Goal: Check status: Check status

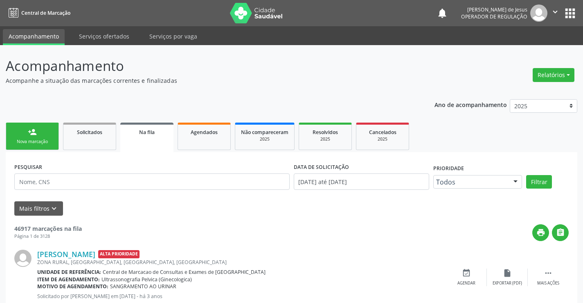
click at [194, 131] on span "Agendados" at bounding box center [204, 132] width 27 height 7
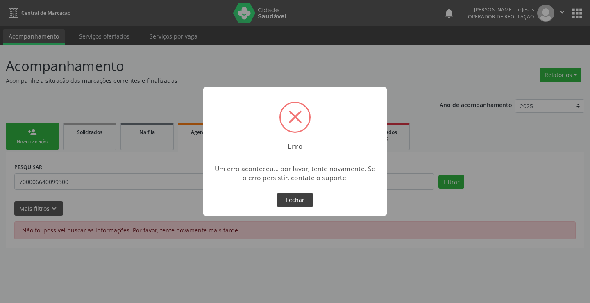
click at [291, 198] on button "Fechar" at bounding box center [294, 200] width 37 height 14
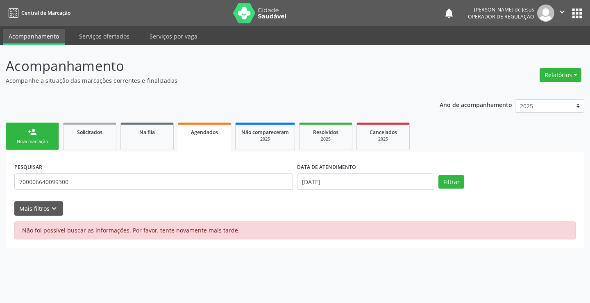
click at [368, 224] on div "Não foi possível buscar as informações. Por favor, tente novamente mais tarde." at bounding box center [294, 230] width 561 height 18
click at [159, 180] on input "700006640099300" at bounding box center [153, 181] width 278 height 16
type input "705004029100053"
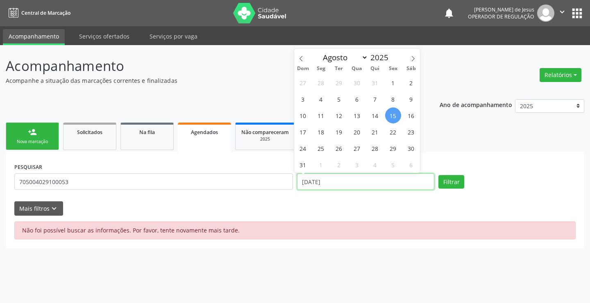
click at [372, 180] on input "[DATE]" at bounding box center [365, 181] width 137 height 16
click at [392, 118] on span "15" at bounding box center [393, 115] width 16 height 16
type input "[DATE]"
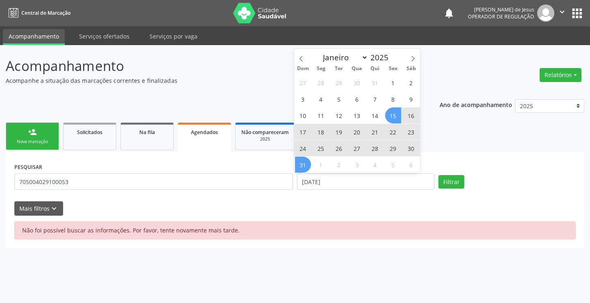
click at [298, 169] on span "31" at bounding box center [303, 164] width 16 height 16
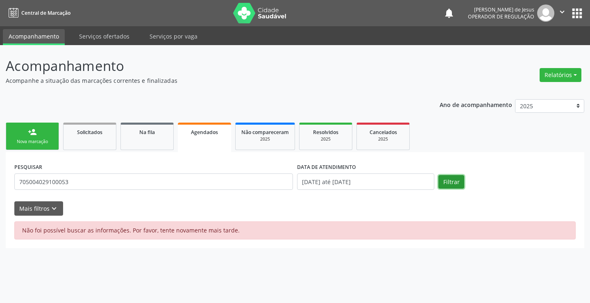
click at [451, 185] on button "Filtrar" at bounding box center [451, 182] width 26 height 14
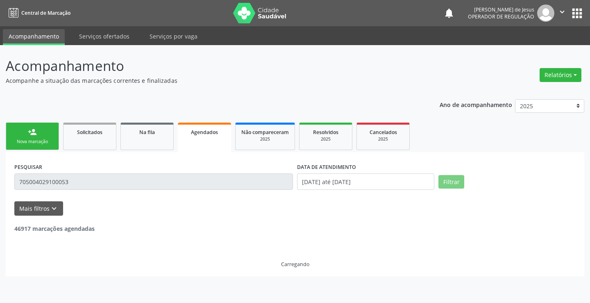
click at [451, 185] on button "Filtrar" at bounding box center [451, 182] width 26 height 14
